Goal: Task Accomplishment & Management: Use online tool/utility

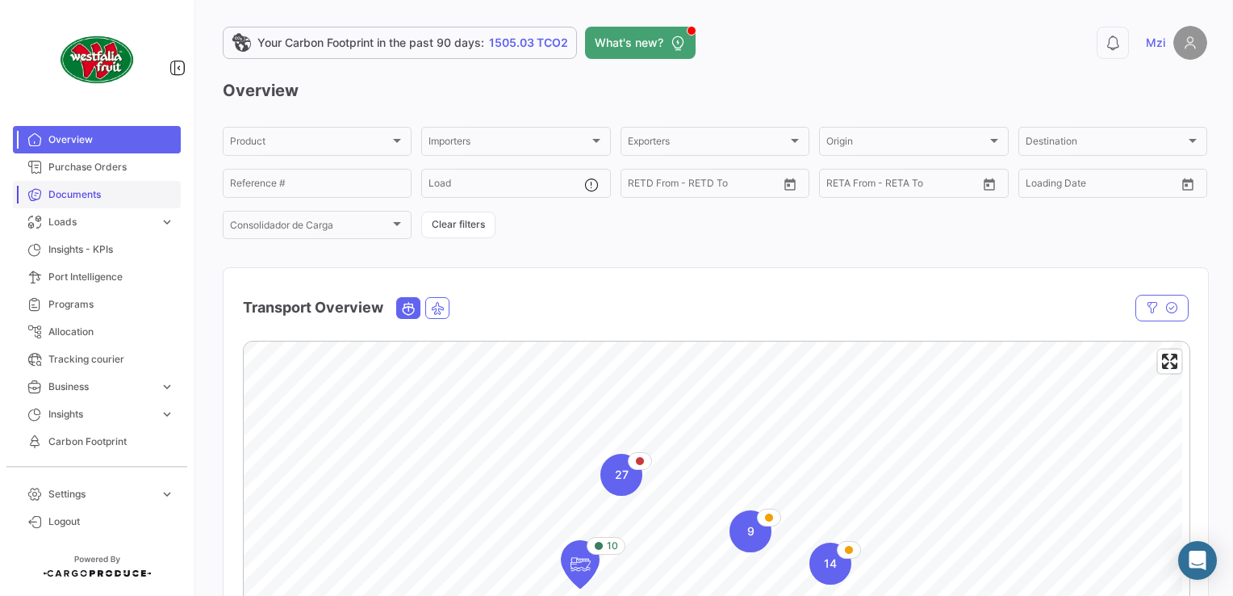
click at [140, 195] on span "Documents" at bounding box center [111, 194] width 126 height 15
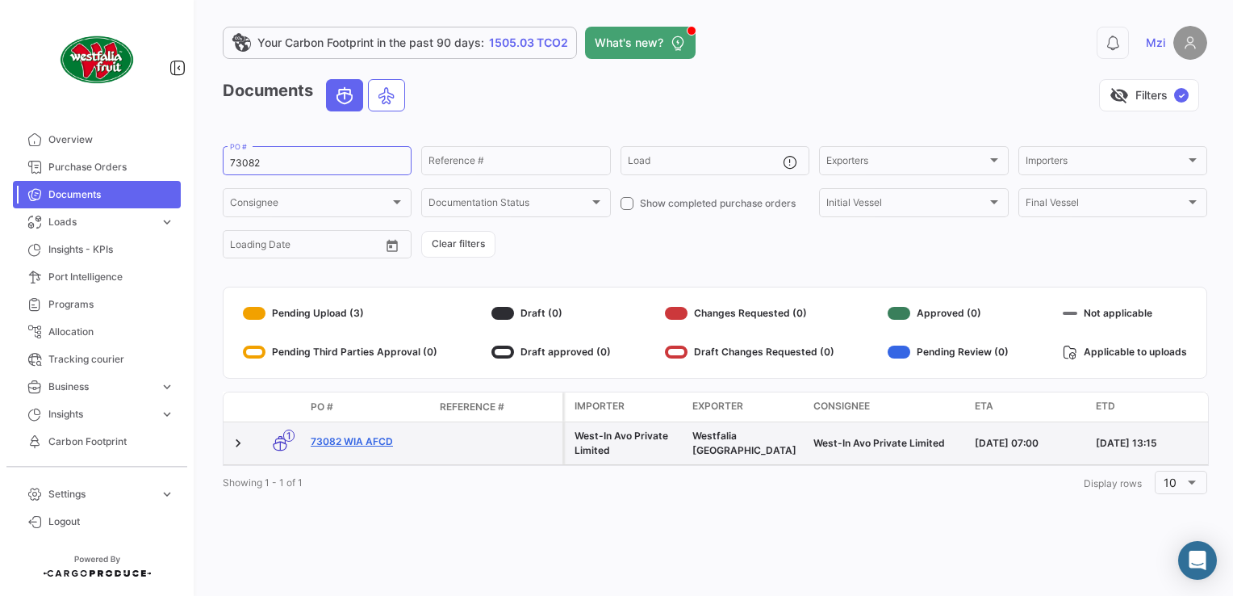
click at [382, 439] on link "73082 WIA AFCD" at bounding box center [369, 441] width 116 height 15
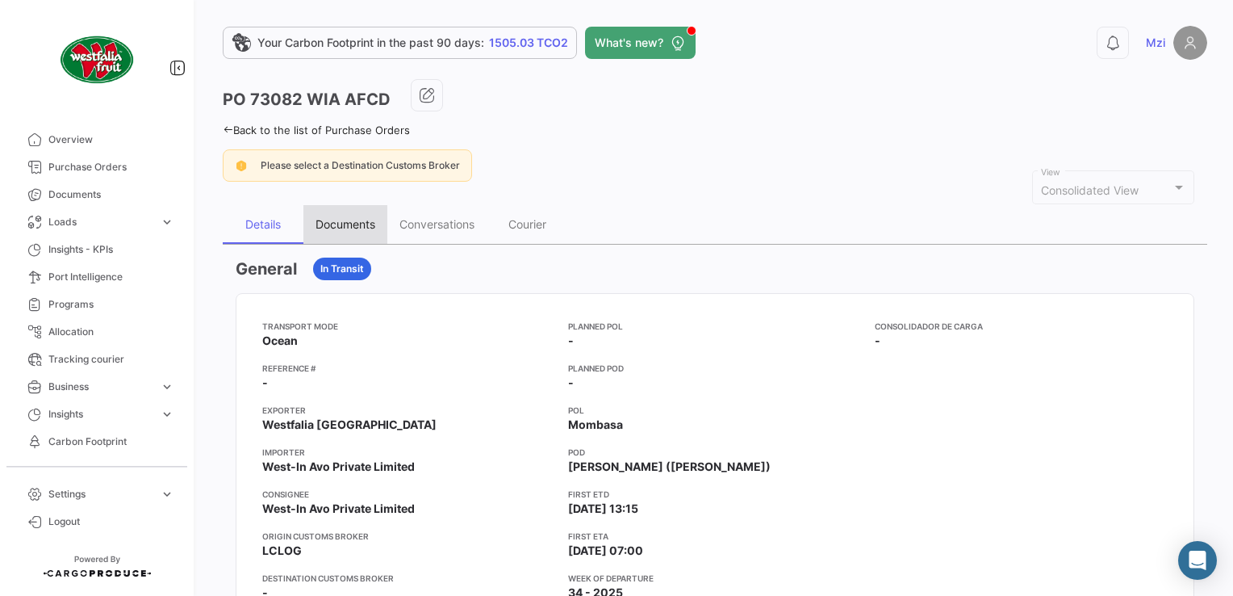
click at [355, 232] on div "Documents" at bounding box center [345, 224] width 84 height 39
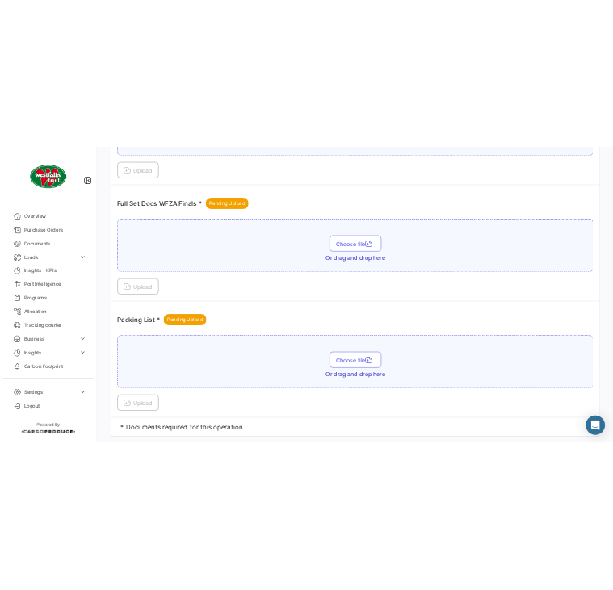
scroll to position [542, 0]
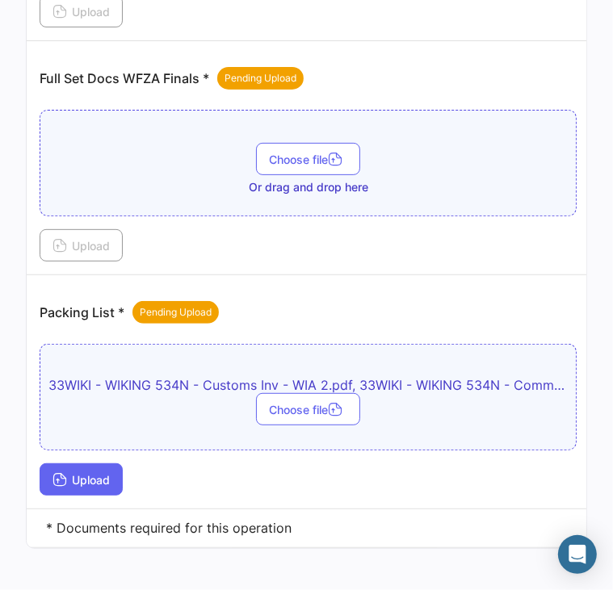
click at [76, 473] on span "Upload" at bounding box center [80, 480] width 57 height 14
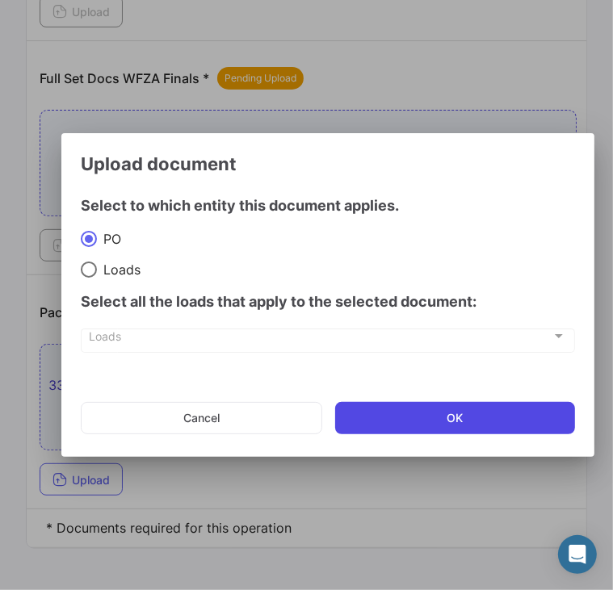
click at [462, 414] on button "OK" at bounding box center [455, 418] width 240 height 32
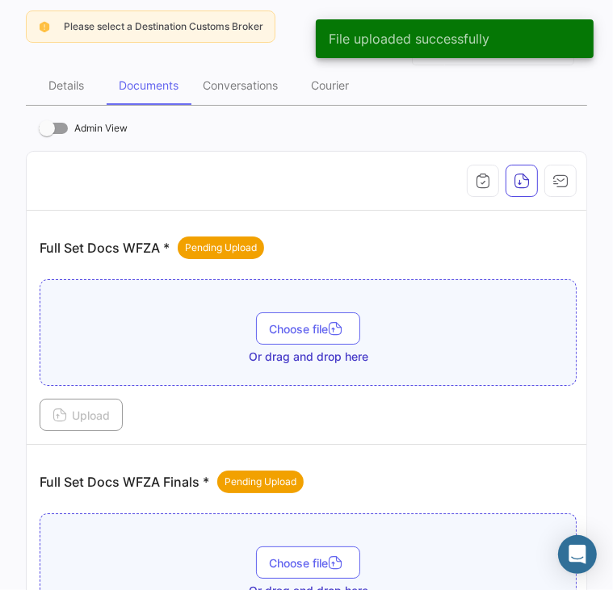
scroll to position [0, 0]
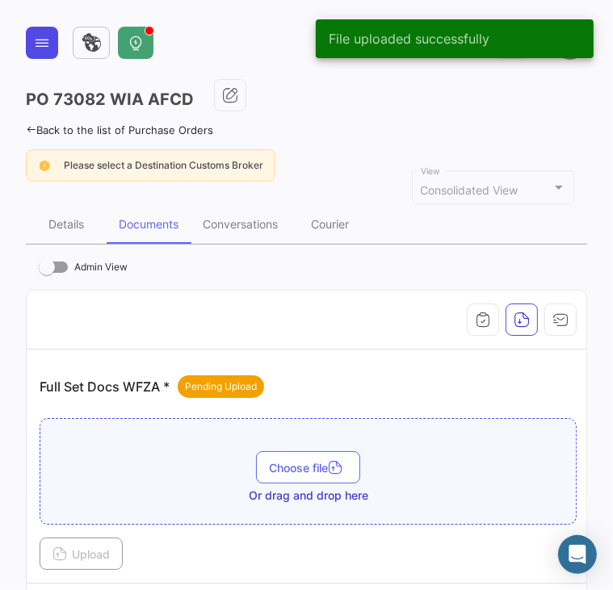
click at [39, 49] on icon at bounding box center [42, 43] width 16 height 16
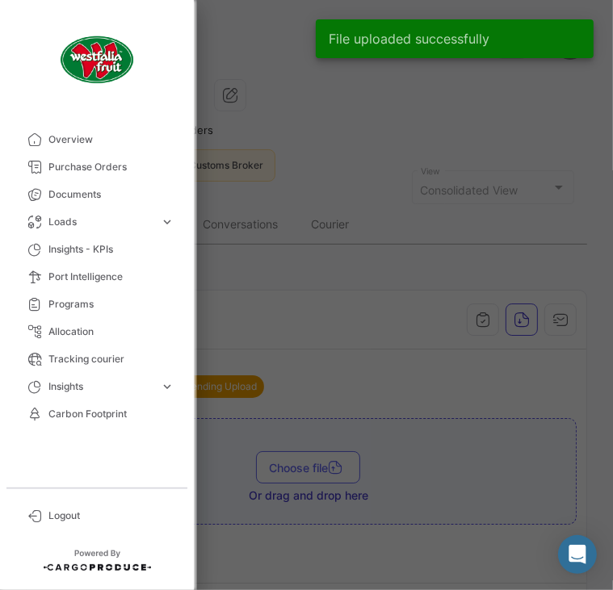
click at [101, 185] on link "Documents" at bounding box center [97, 194] width 168 height 27
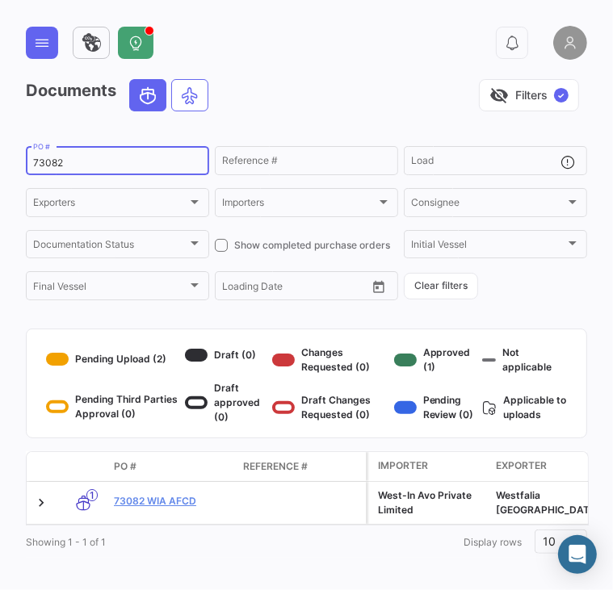
drag, startPoint x: 111, startPoint y: 163, endPoint x: 6, endPoint y: 170, distance: 104.4
click at [6, 170] on div "0 Documents visibility_off Filters ✓ 73082 PO # Reference # Load Exporters Expo…" at bounding box center [306, 295] width 613 height 590
paste input "3 WIA AFCD"
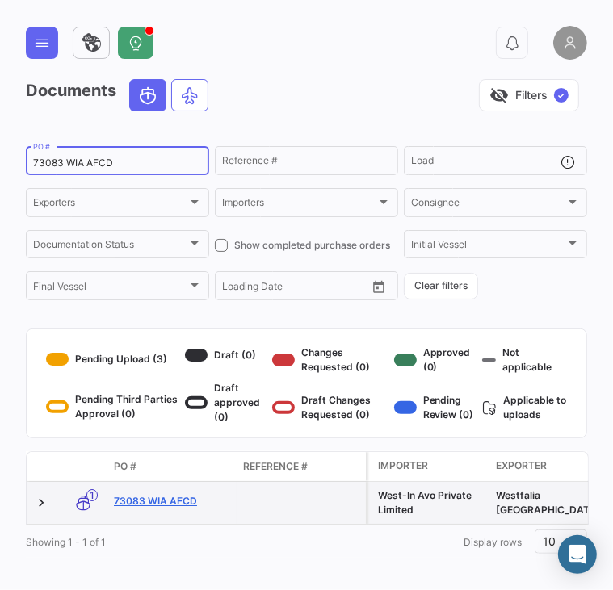
type input "73083 WIA AFCD"
click at [160, 504] on link "73083 WIA AFCD" at bounding box center [172, 501] width 116 height 15
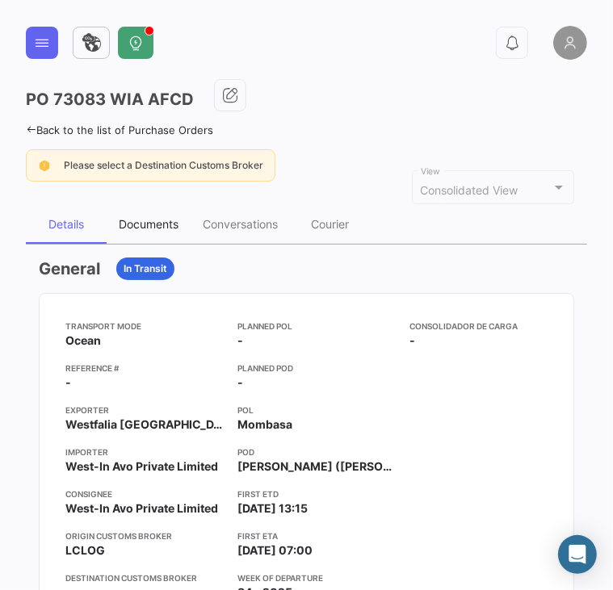
click at [174, 222] on div "Documents" at bounding box center [149, 224] width 60 height 14
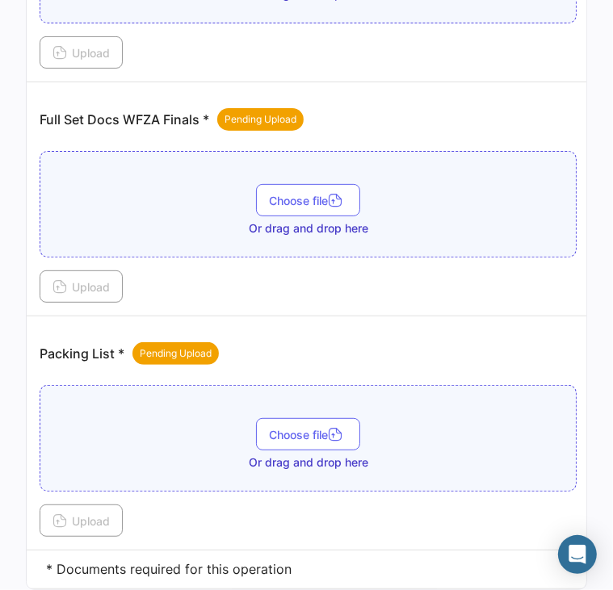
scroll to position [560, 0]
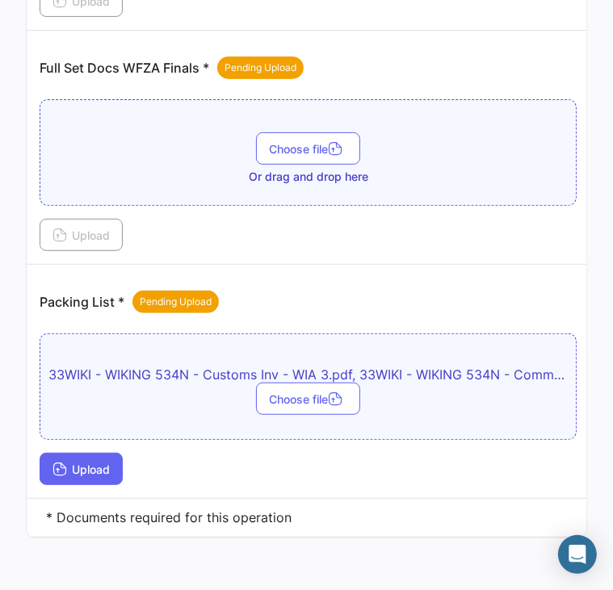
click at [82, 462] on span "Upload" at bounding box center [80, 469] width 57 height 14
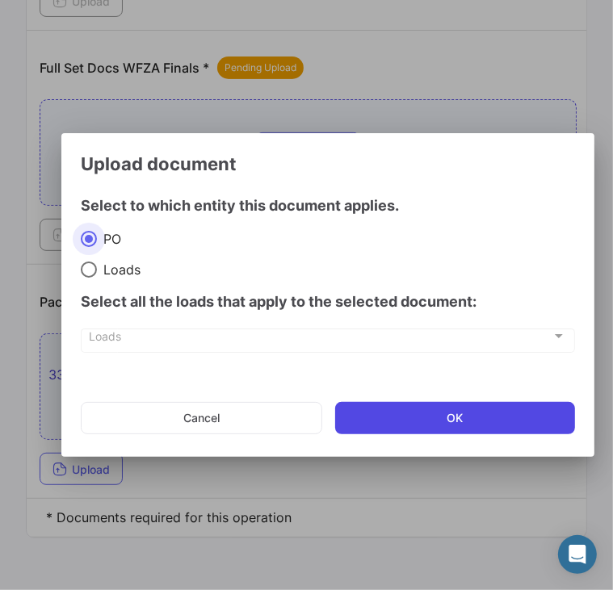
click at [403, 411] on button "OK" at bounding box center [455, 418] width 240 height 32
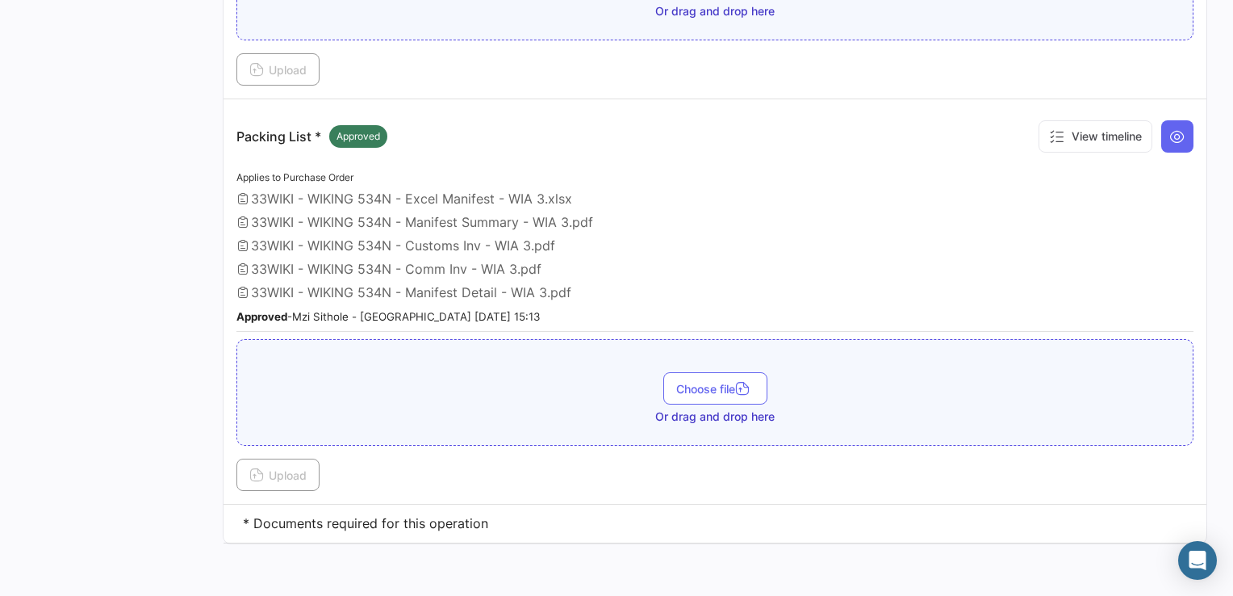
scroll to position [708, 0]
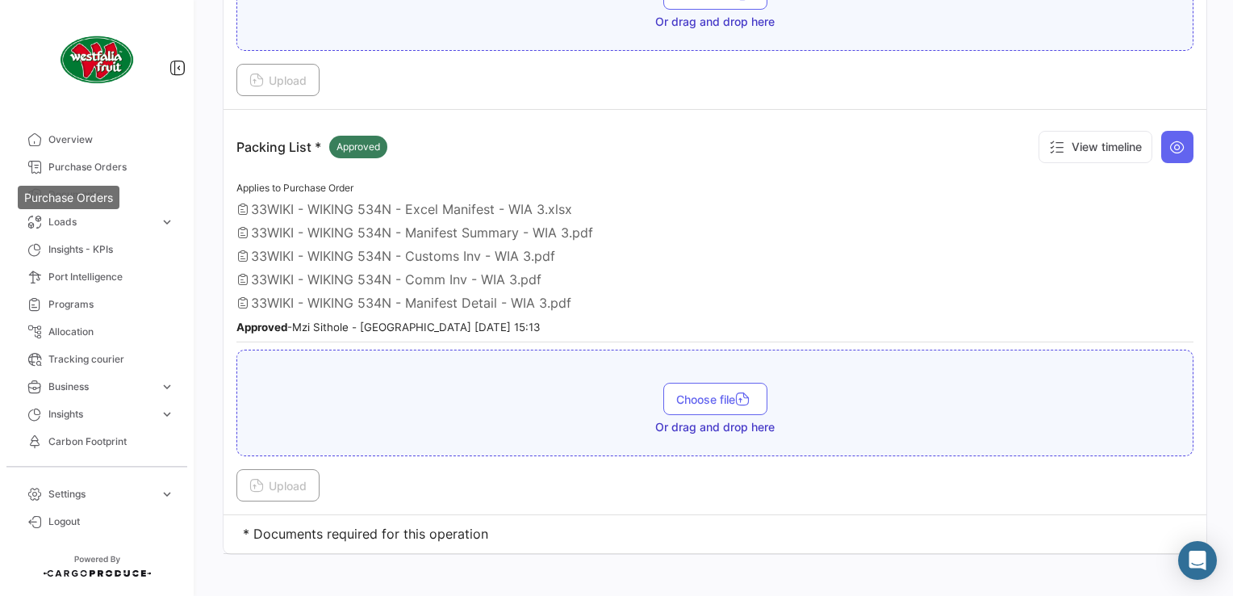
click at [123, 186] on mat-tooltip-component "Purchase Orders" at bounding box center [68, 197] width 124 height 46
click at [734, 237] on div "Applies to Purchase Order 33WIKI - WIKING 534N - Excel Manifest - WIA 3.xlsx 33…" at bounding box center [714, 260] width 957 height 164
click at [69, 188] on span "Documents" at bounding box center [111, 194] width 126 height 15
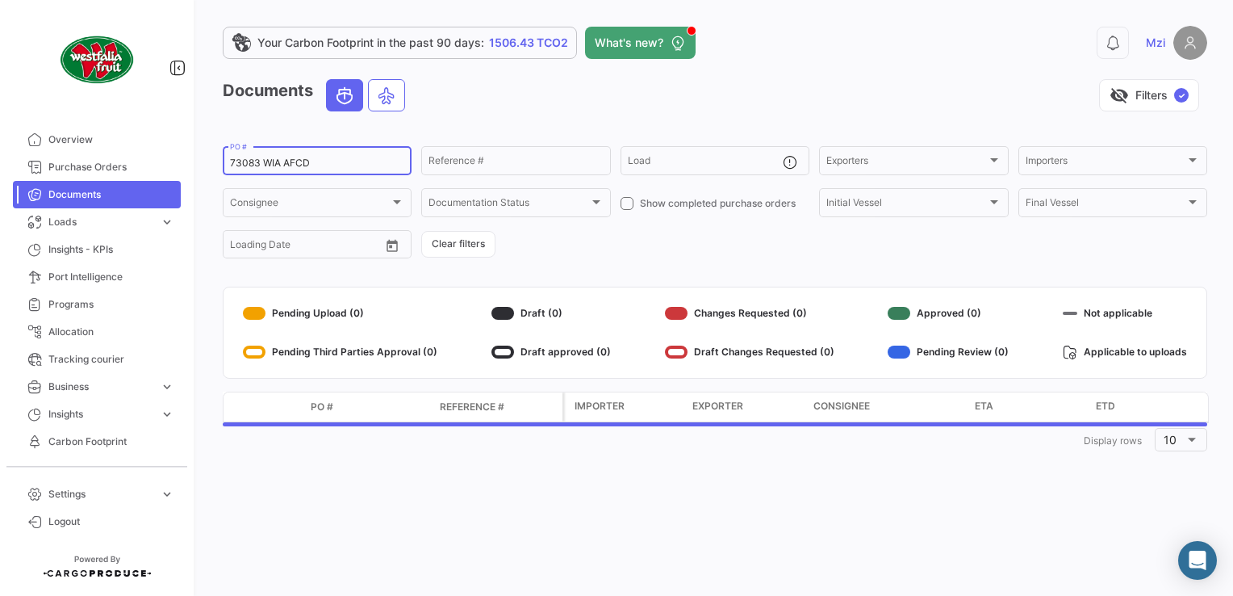
drag, startPoint x: 320, startPoint y: 166, endPoint x: 220, endPoint y: 174, distance: 99.6
click at [218, 170] on div "Your Carbon Footprint in the past 90 days: 1506.43 TCO2 What's new? 0 Mzi Docum…" at bounding box center [715, 298] width 1036 height 596
paste input "92 WIA KB"
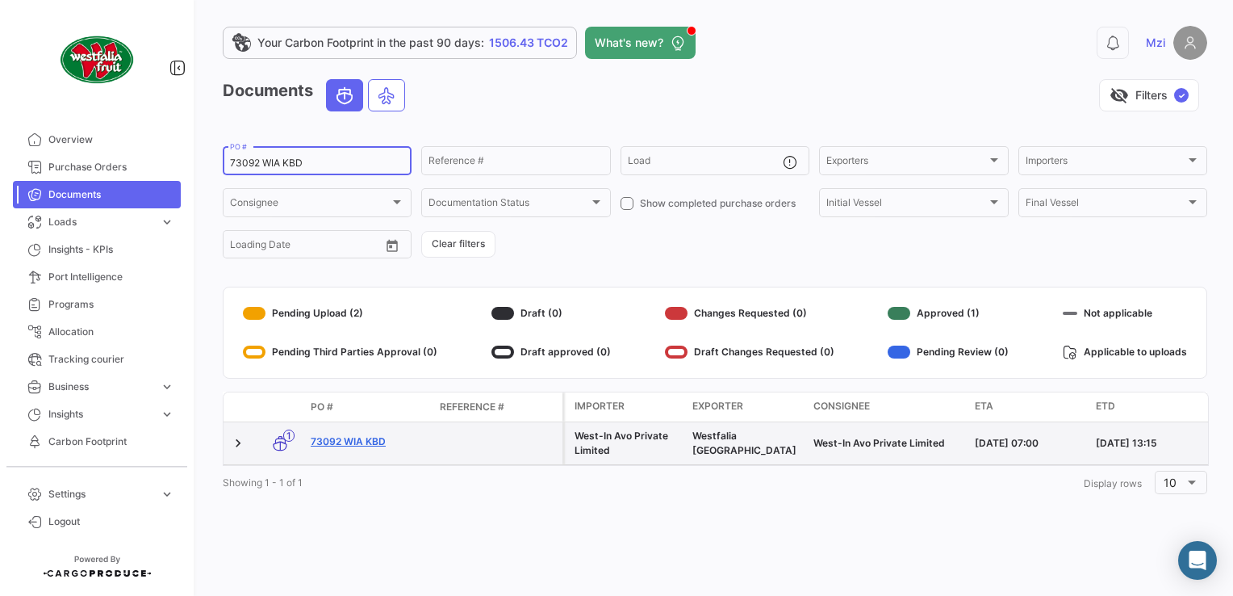
type input "73092 WIA KBD"
click at [373, 441] on link "73092 WIA KBD" at bounding box center [369, 441] width 116 height 15
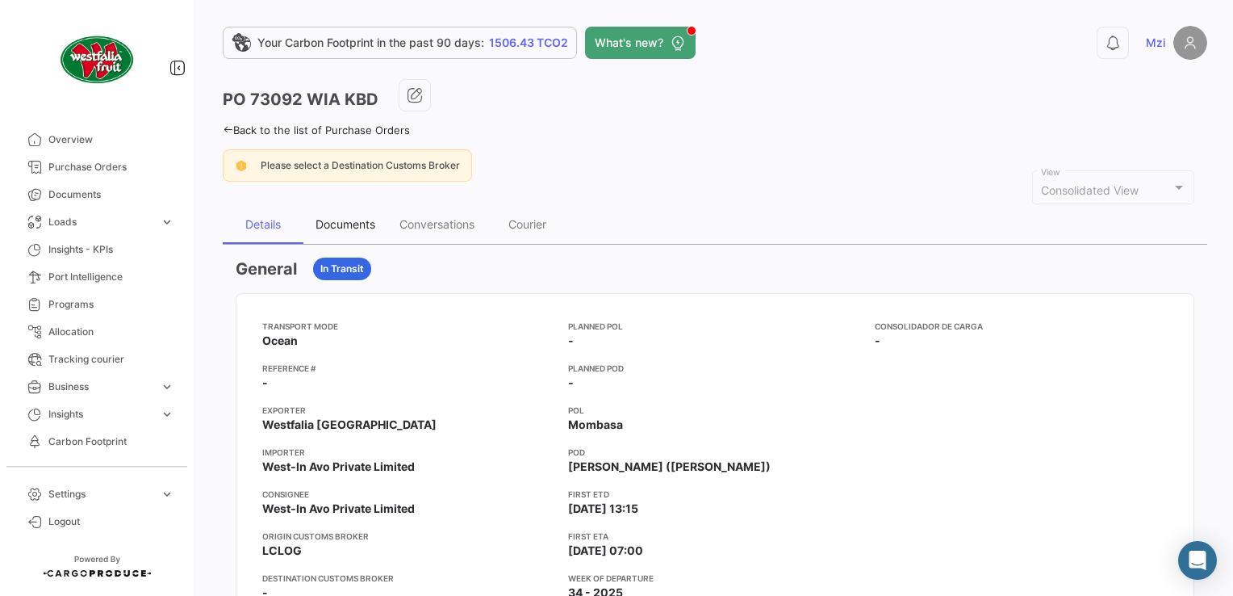
click at [366, 232] on div "Documents" at bounding box center [345, 224] width 84 height 39
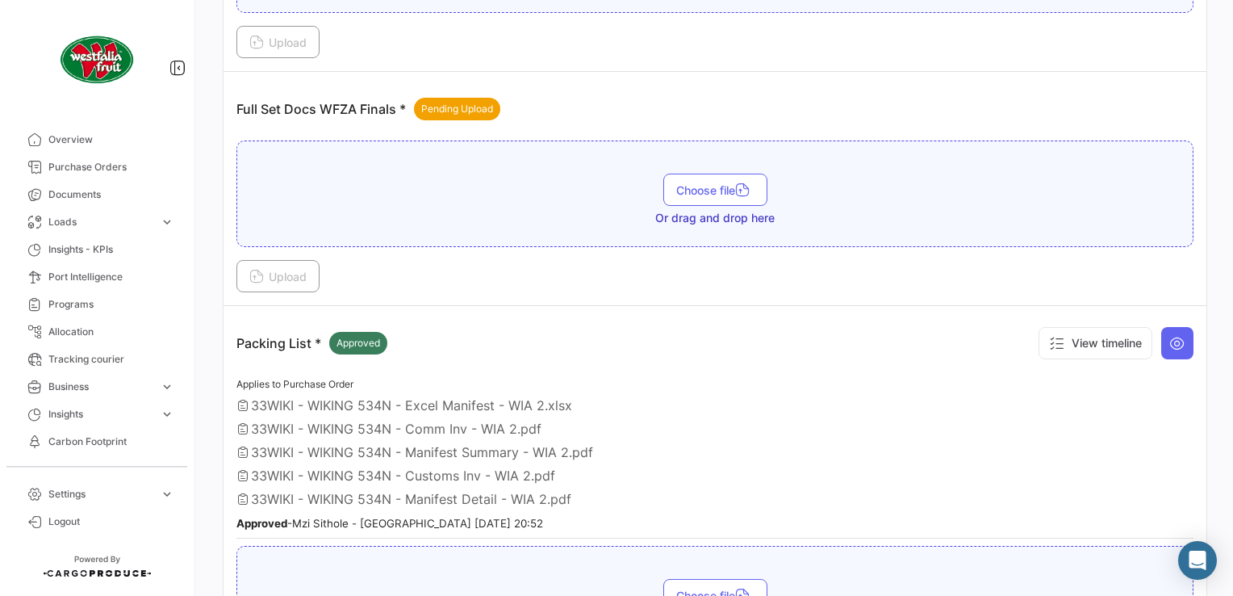
scroll to position [646, 0]
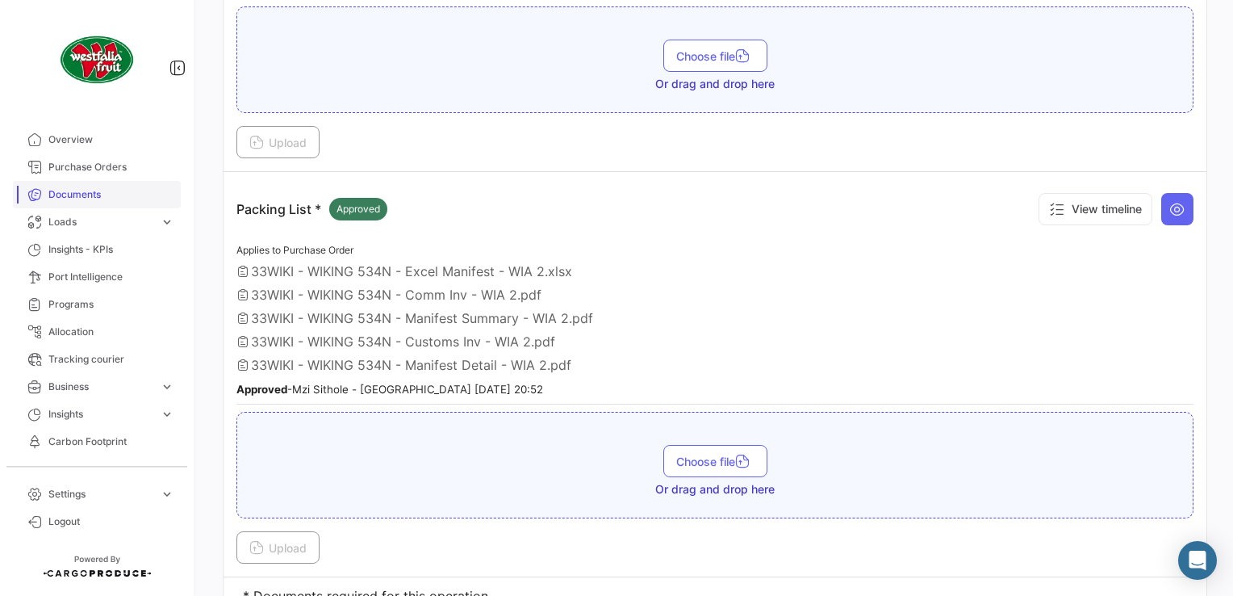
click at [135, 196] on span "Documents" at bounding box center [111, 194] width 126 height 15
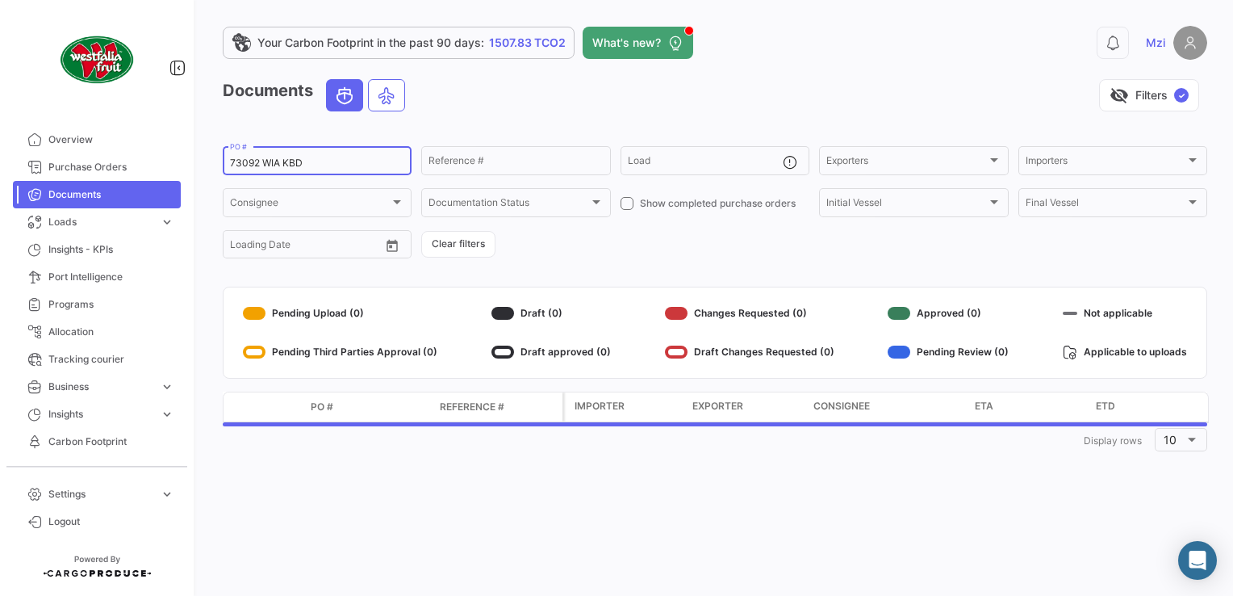
drag, startPoint x: 314, startPoint y: 166, endPoint x: 226, endPoint y: 176, distance: 88.5
click at [226, 178] on form "73092 WIA KBD PO # Reference # Load Exporters Exporters Importers Importers Con…" at bounding box center [715, 202] width 985 height 117
paste input "73103"
click at [249, 162] on input "73103 WIA KBD" at bounding box center [317, 162] width 174 height 11
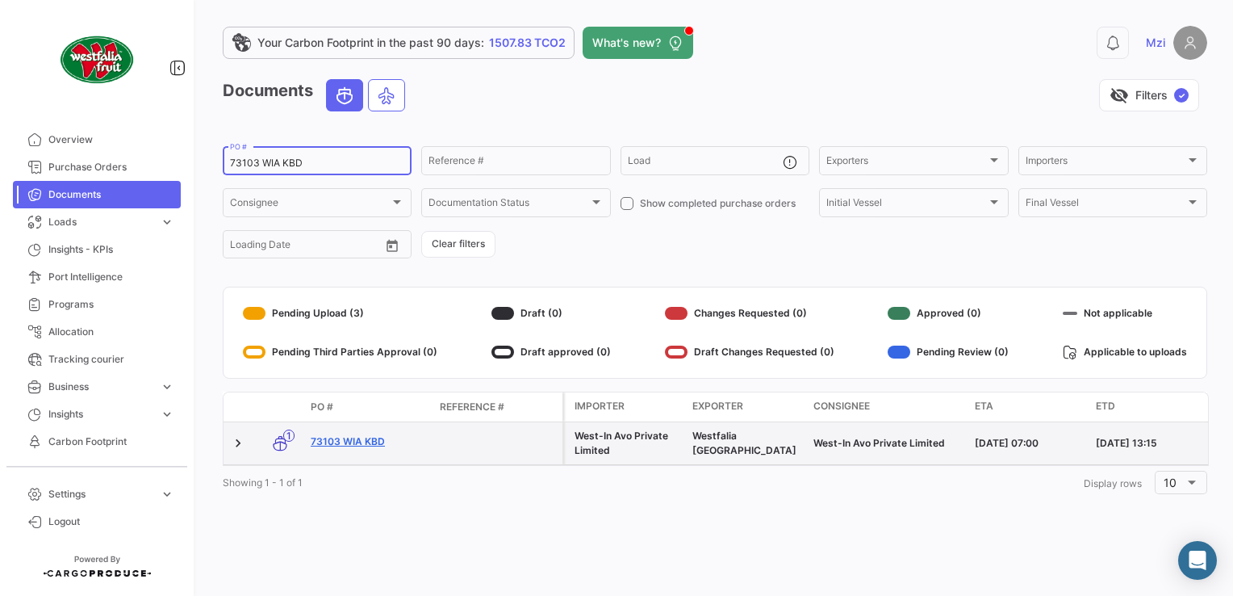
type input "73103 WIA KBD"
click at [369, 437] on link "73103 WIA KBD" at bounding box center [369, 441] width 116 height 15
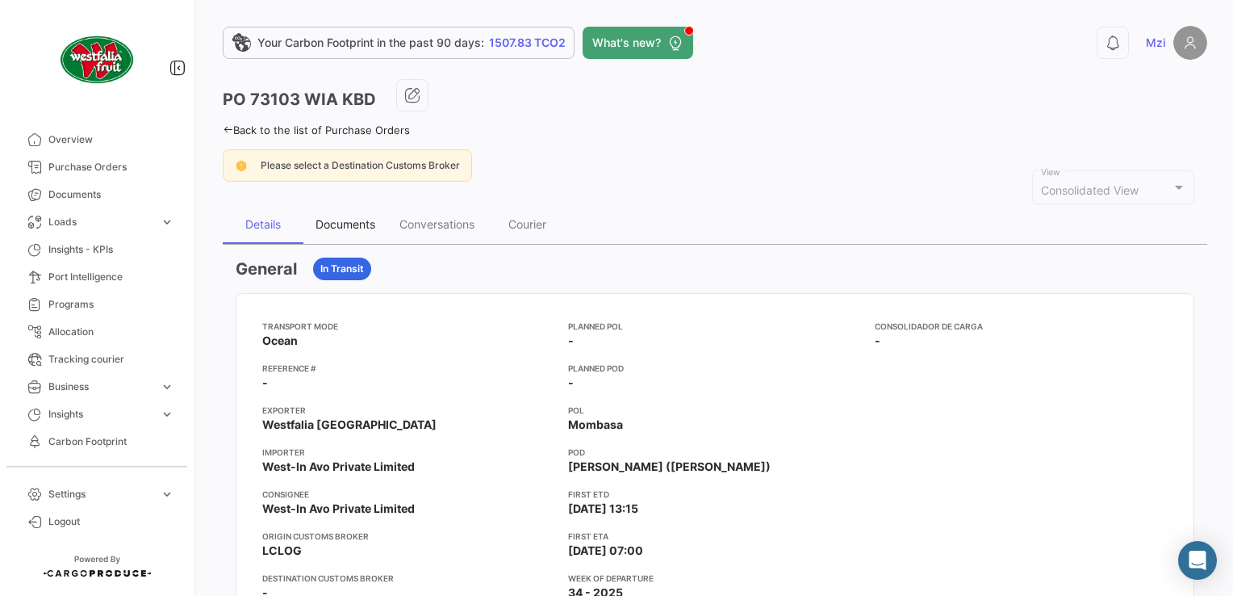
click at [330, 222] on div "Documents" at bounding box center [346, 224] width 60 height 14
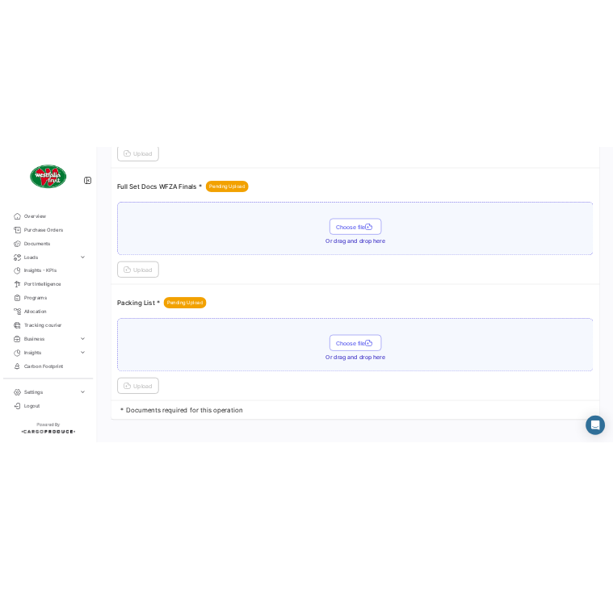
scroll to position [542, 0]
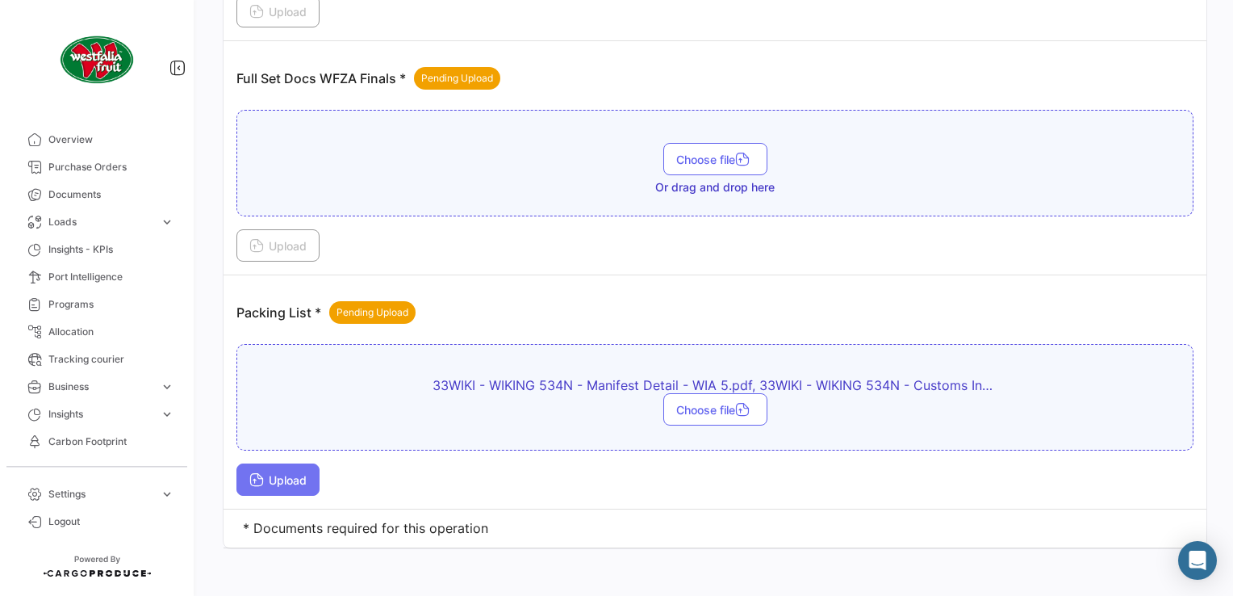
click at [254, 479] on icon at bounding box center [256, 481] width 15 height 15
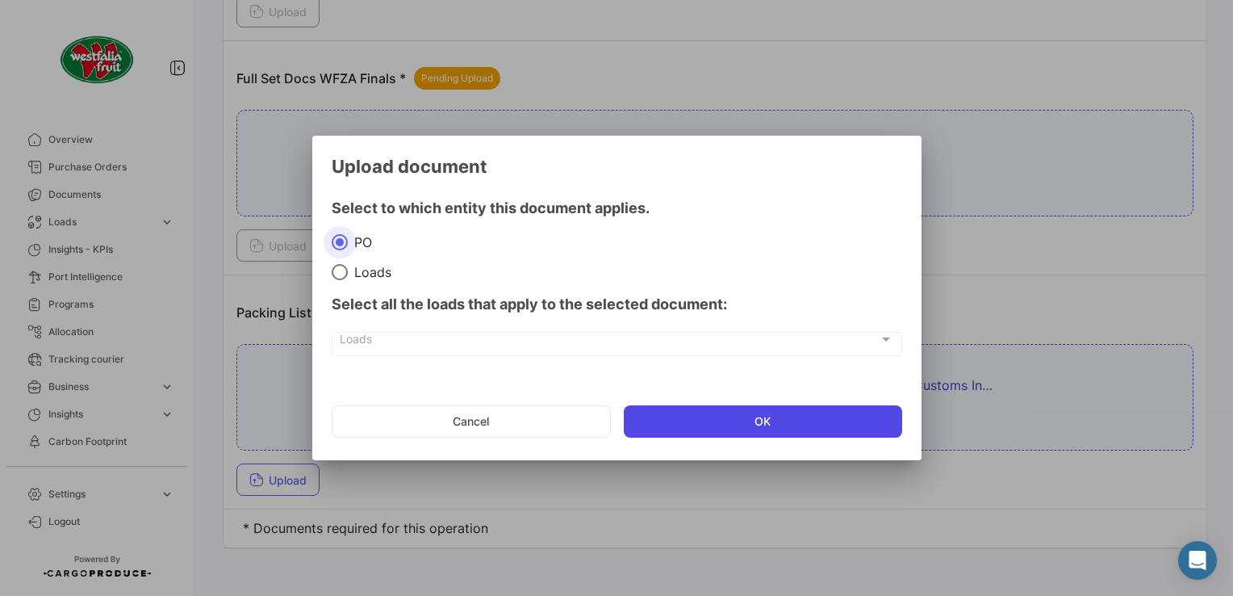
click at [736, 416] on button "OK" at bounding box center [763, 421] width 278 height 32
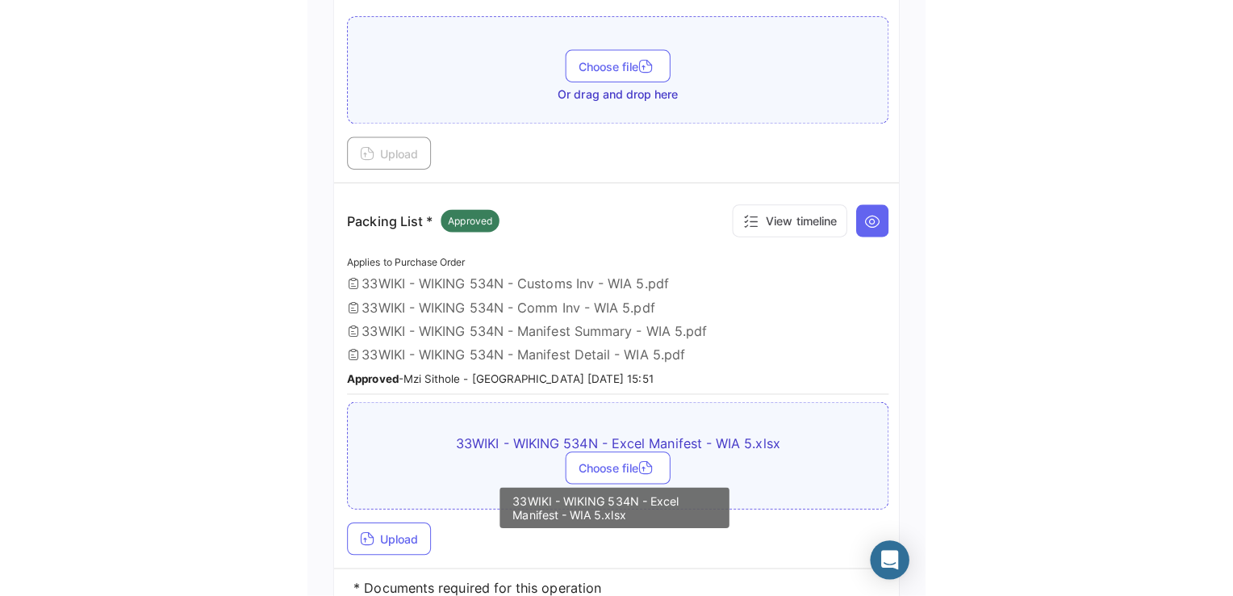
scroll to position [704, 0]
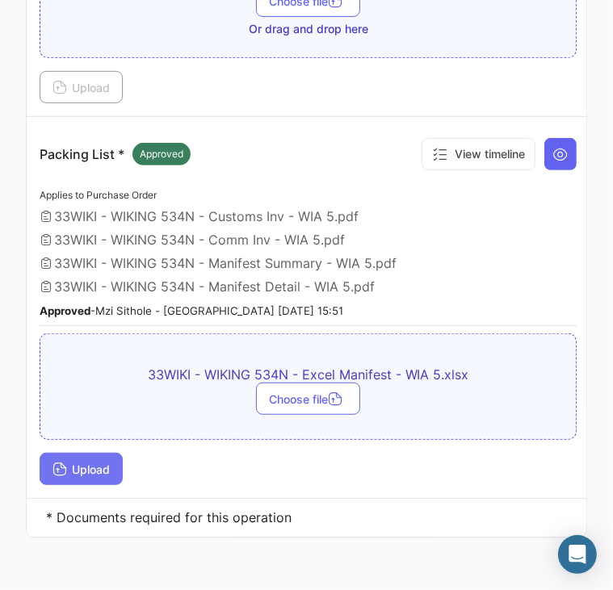
click at [96, 462] on span "Upload" at bounding box center [80, 469] width 57 height 14
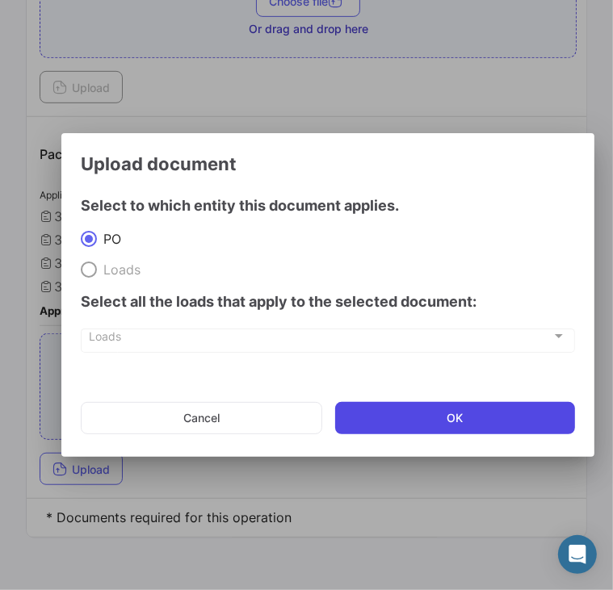
click at [366, 420] on button "OK" at bounding box center [455, 418] width 240 height 32
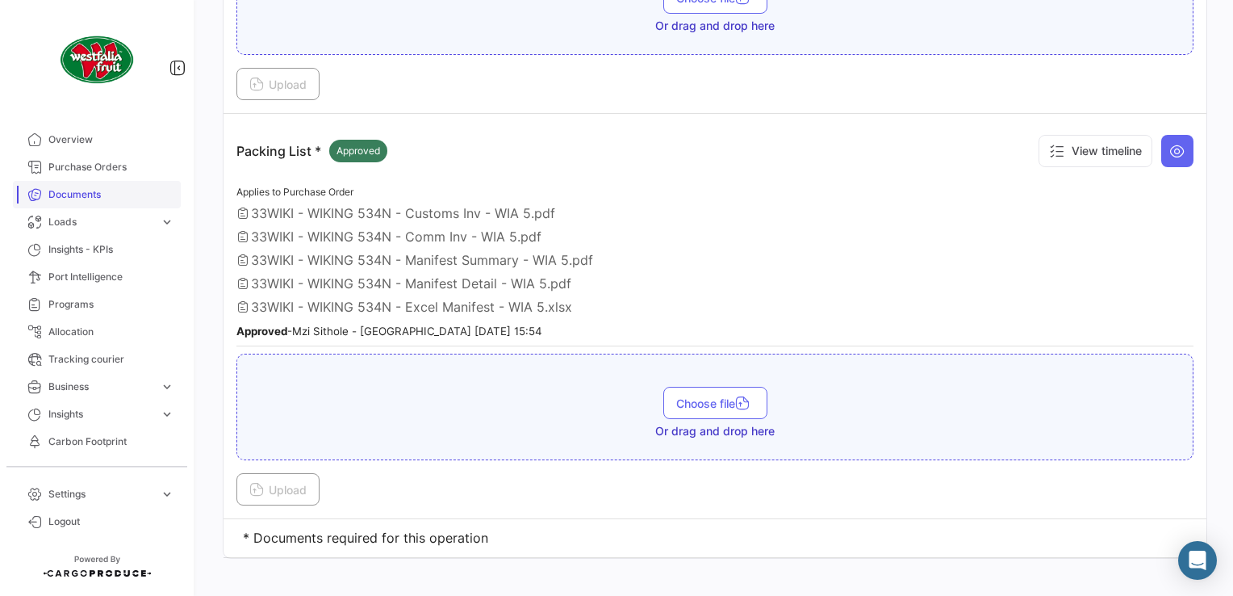
click at [63, 199] on span "Documents" at bounding box center [111, 194] width 126 height 15
